Goal: Understand process/instructions: Learn how to perform a task or action

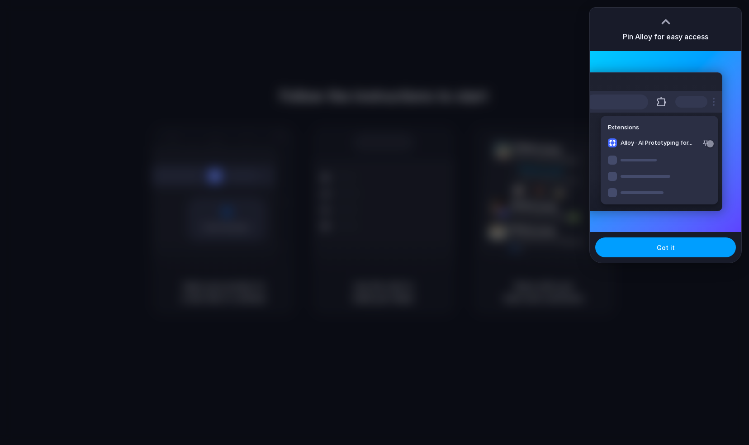
click at [666, 251] on span "Got it" at bounding box center [666, 248] width 18 height 10
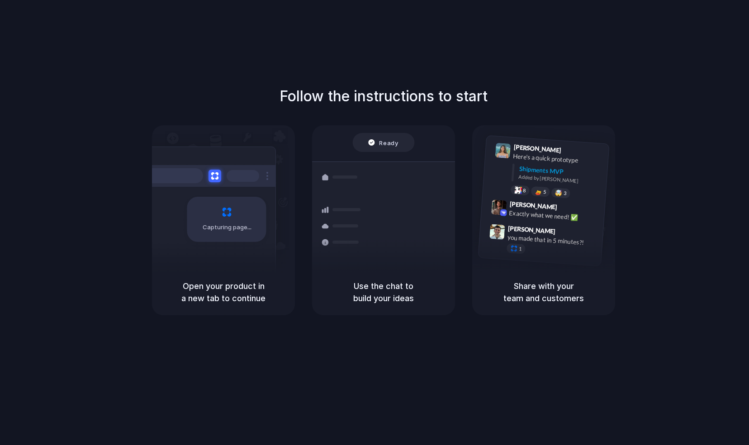
click at [365, 232] on div at bounding box center [342, 226] width 52 height 16
click at [256, 232] on div "Capturing page" at bounding box center [226, 219] width 79 height 45
click at [232, 278] on div "Open your product in a new tab to continue" at bounding box center [223, 292] width 143 height 46
click at [691, 122] on div "Follow the instructions to start Capturing page Open your product in a new tab …" at bounding box center [383, 201] width 749 height 230
click at [371, 294] on h5 "Use the chat to build your ideas" at bounding box center [383, 292] width 121 height 24
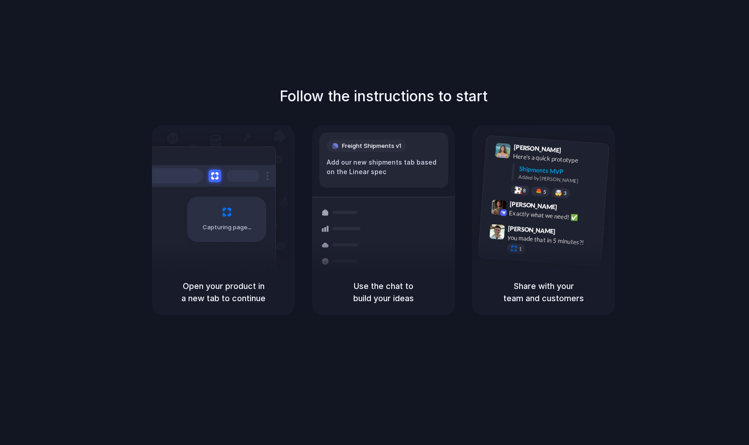
click at [611, 44] on div "Follow the instructions to start Capturing page Open your product in a new tab …" at bounding box center [383, 231] width 767 height 463
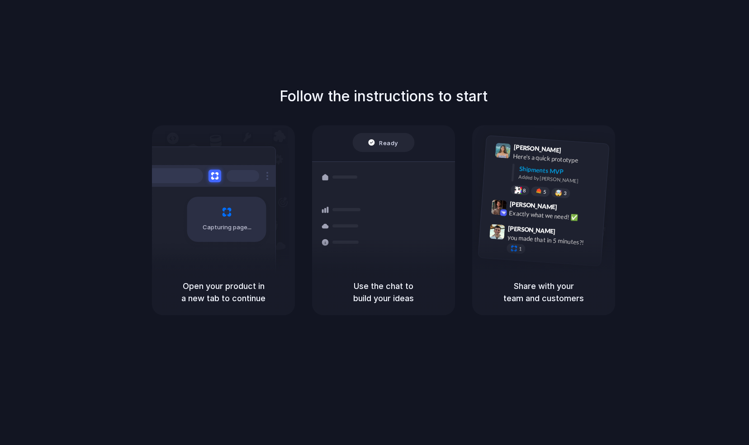
click at [375, 223] on div at bounding box center [375, 223] width 0 height 0
